Goal: Find specific page/section: Find specific page/section

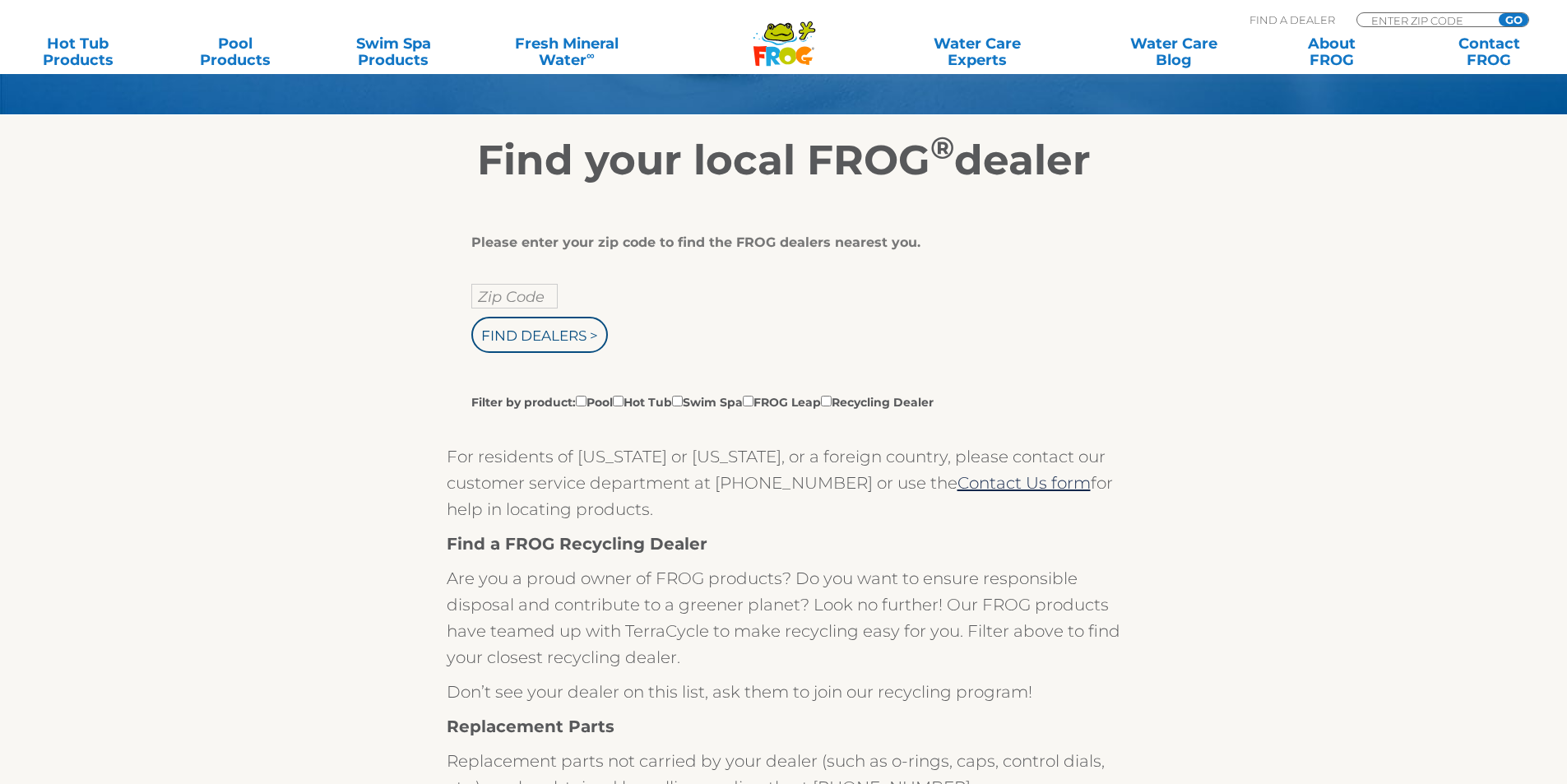
scroll to position [247, 0]
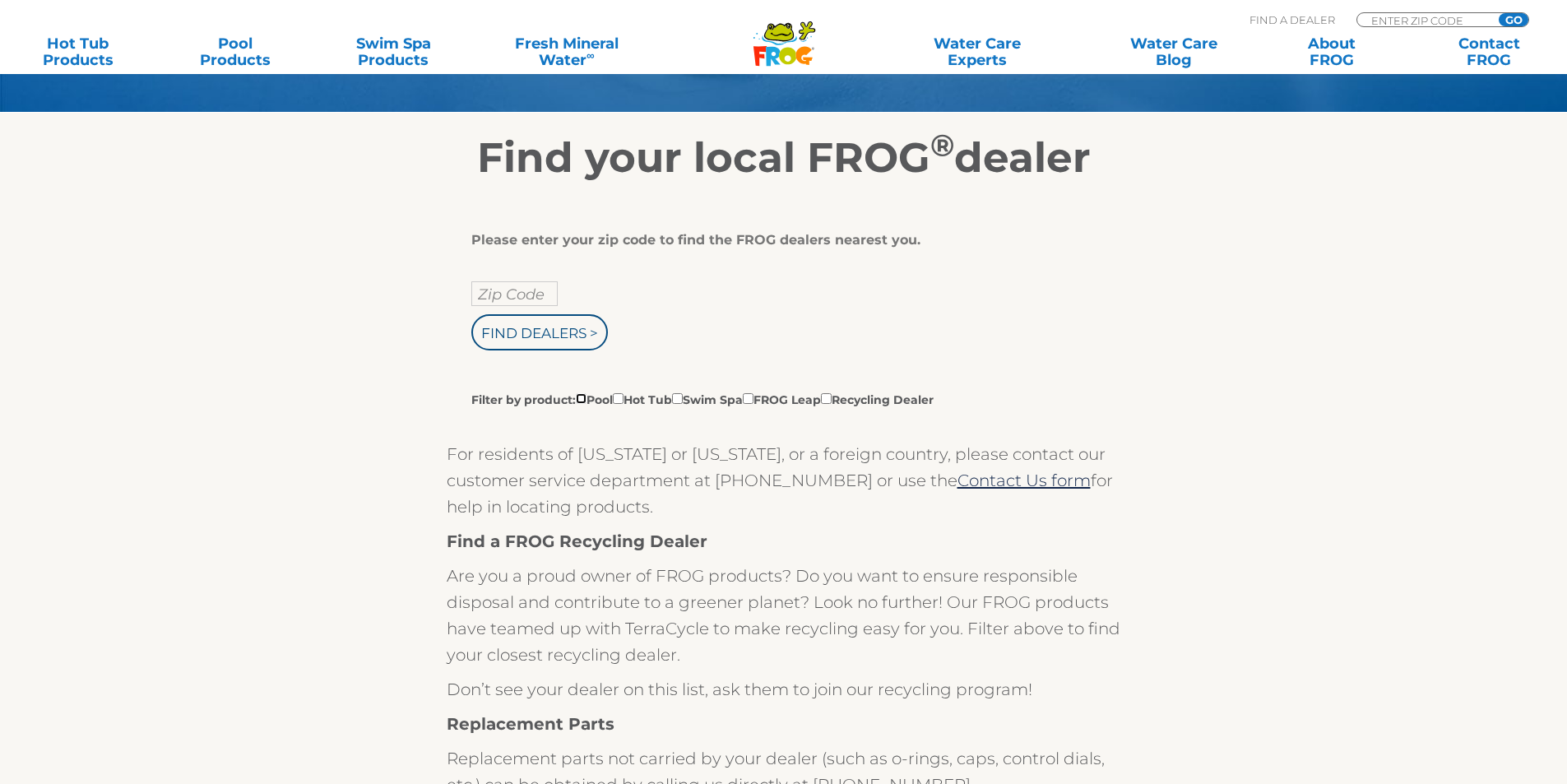
click at [583, 403] on input "Filter by product: Pool Hot Tub Swim Spa FROG Leap Recycling Dealer" at bounding box center [581, 398] width 11 height 11
checkbox input "true"
click at [622, 403] on input "Filter by product: Pool Hot Tub Swim Spa FROG Leap Recycling Dealer" at bounding box center [618, 398] width 11 height 11
checkbox input "true"
click at [776, 400] on label "Filter by product: Pool Hot Tub Swim Spa FROG Leap Recycling Dealer" at bounding box center [702, 399] width 462 height 18
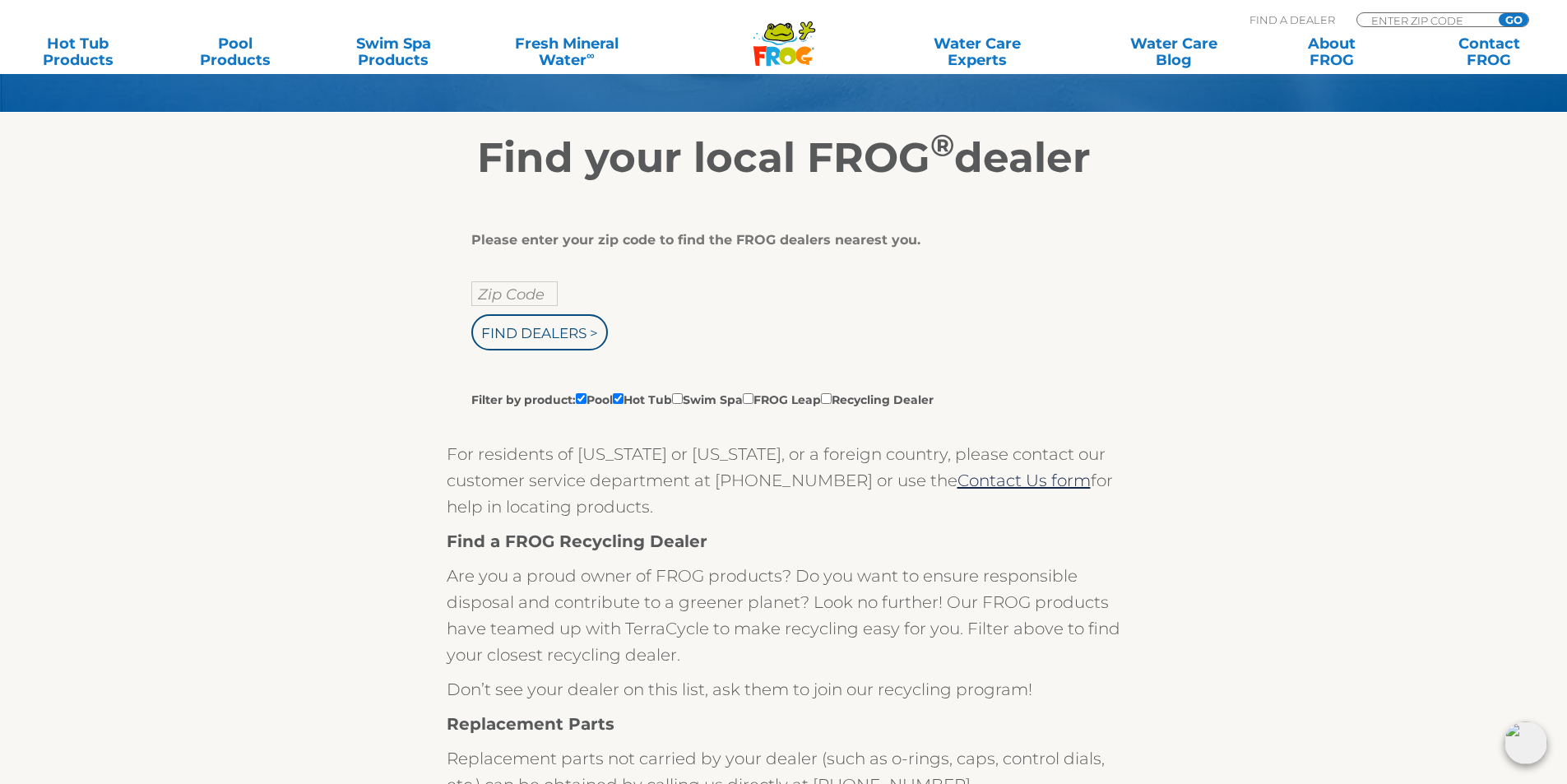
click at [587, 400] on input "Filter by product: Pool Hot Tub Swim Spa FROG Leap Recycling Dealer" at bounding box center [581, 398] width 11 height 11
checkbox input "false"
click at [754, 400] on input "Filter by product: Pool Hot Tub Swim Spa FROG Leap Recycling Dealer" at bounding box center [748, 398] width 11 height 11
checkbox input "true"
click at [584, 399] on input "Filter by product: Pool Hot Tub Swim Spa FROG Leap Recycling Dealer" at bounding box center [581, 398] width 11 height 11
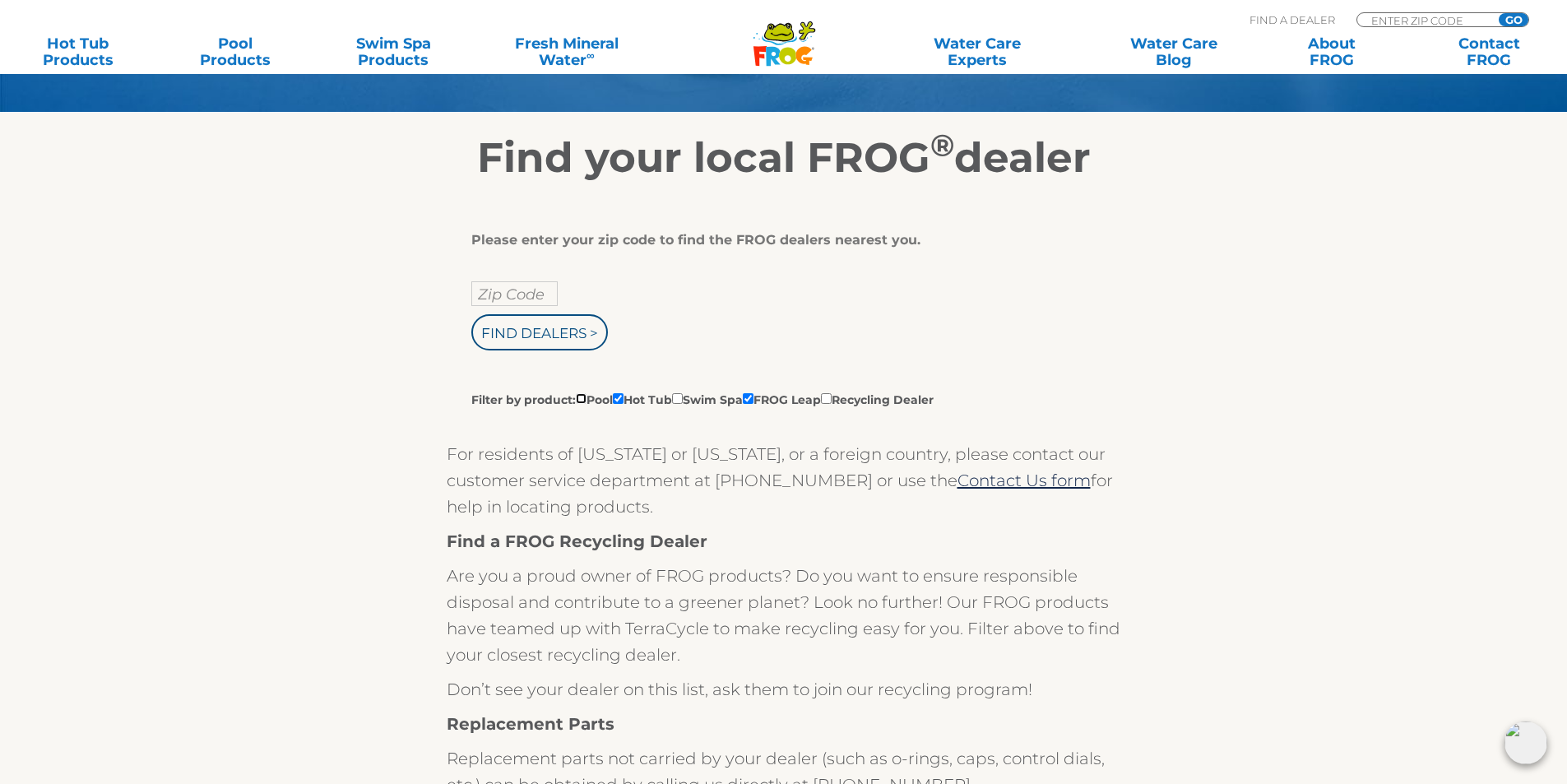
checkbox input "true"
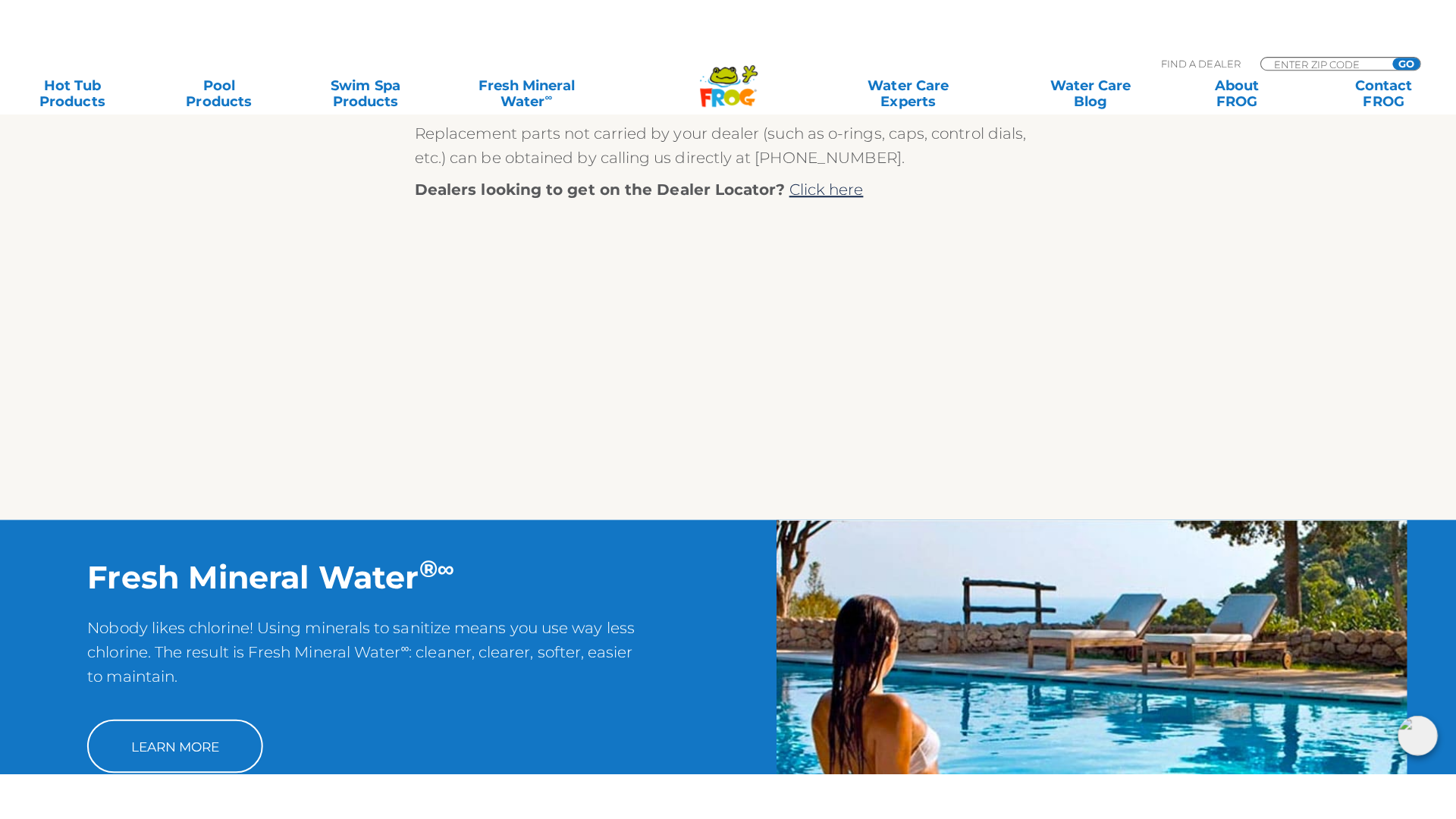
scroll to position [834, 0]
